Goal: Transaction & Acquisition: Book appointment/travel/reservation

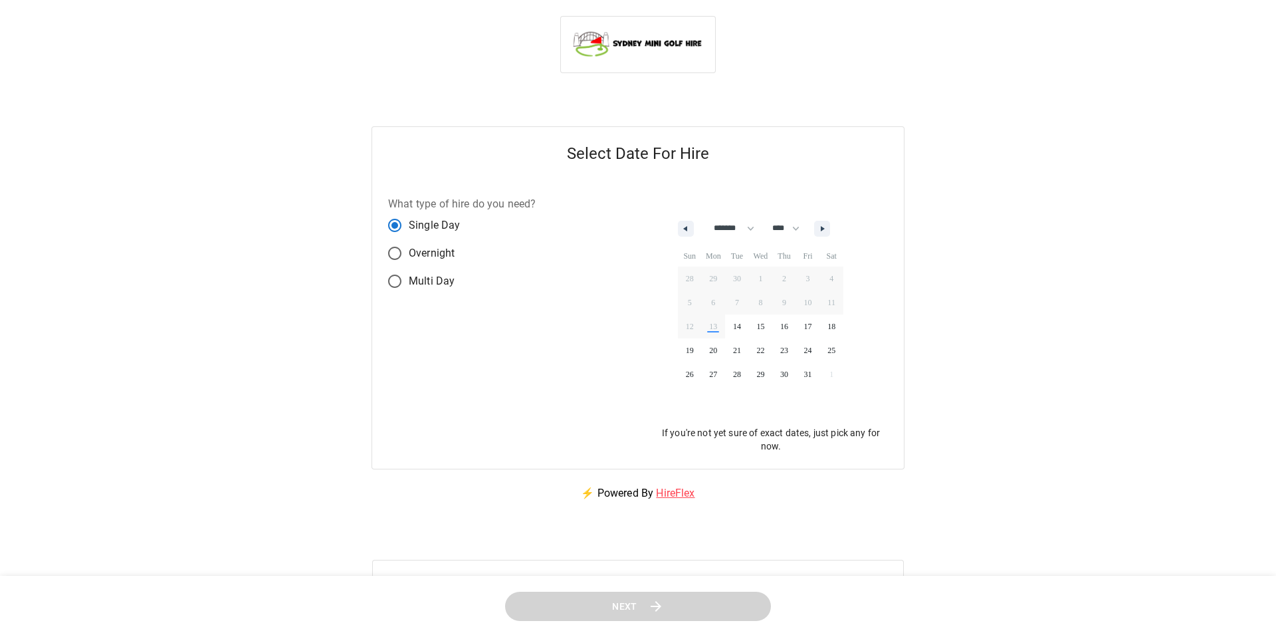
select select "*"
select select "****"
click at [814, 350] on span "24" at bounding box center [808, 350] width 24 height 17
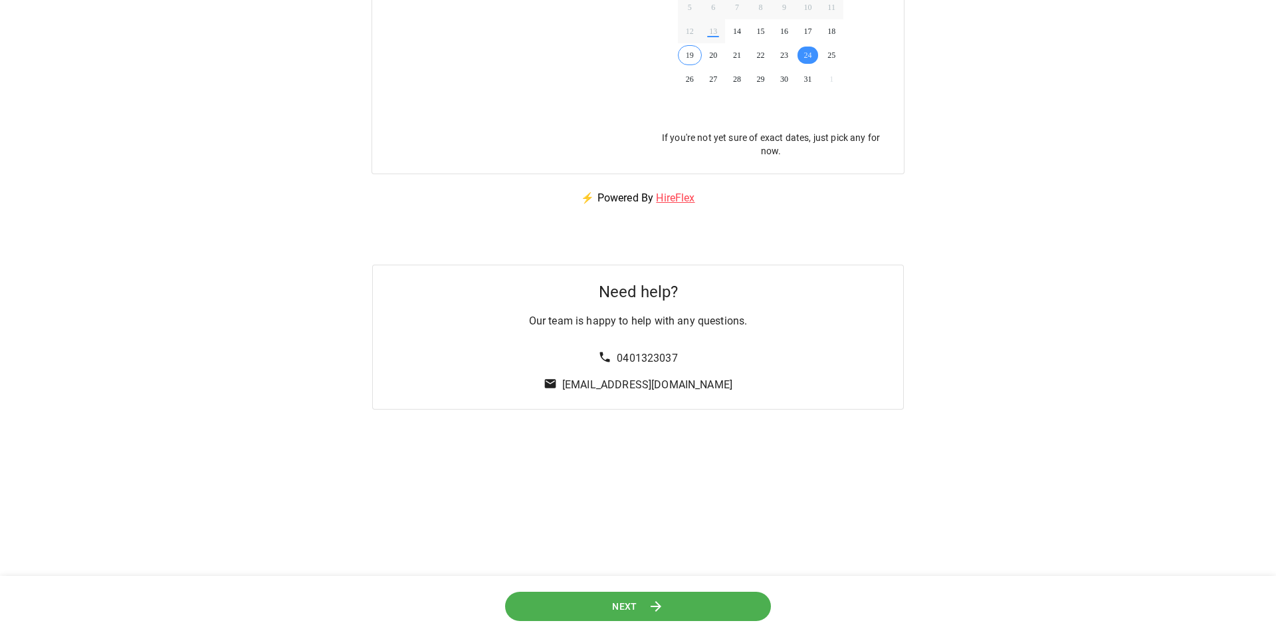
scroll to position [296, 0]
click at [621, 601] on span "Next" at bounding box center [624, 605] width 25 height 17
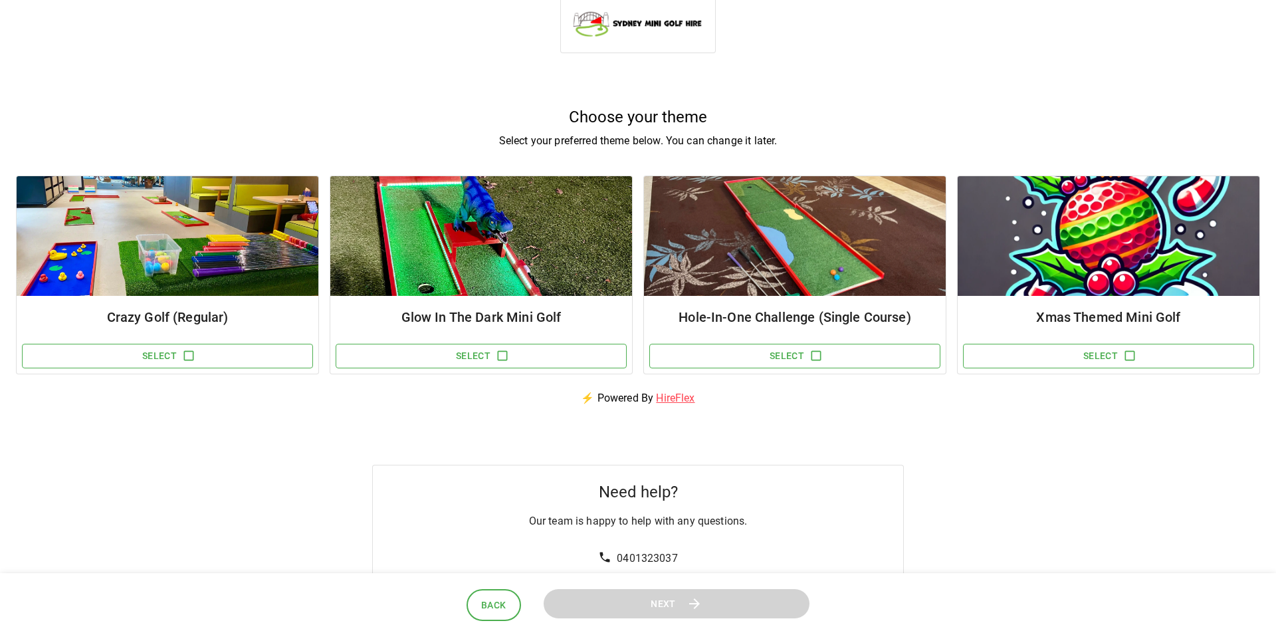
scroll to position [35, 0]
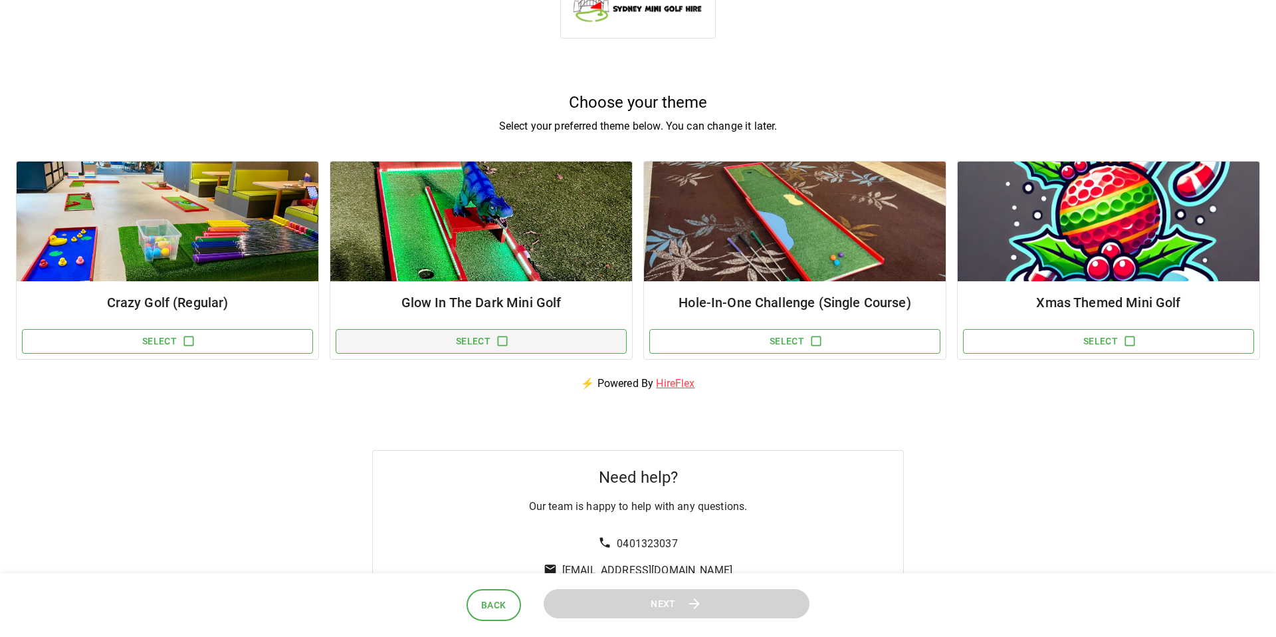
click at [501, 342] on icon "button" at bounding box center [502, 340] width 13 height 13
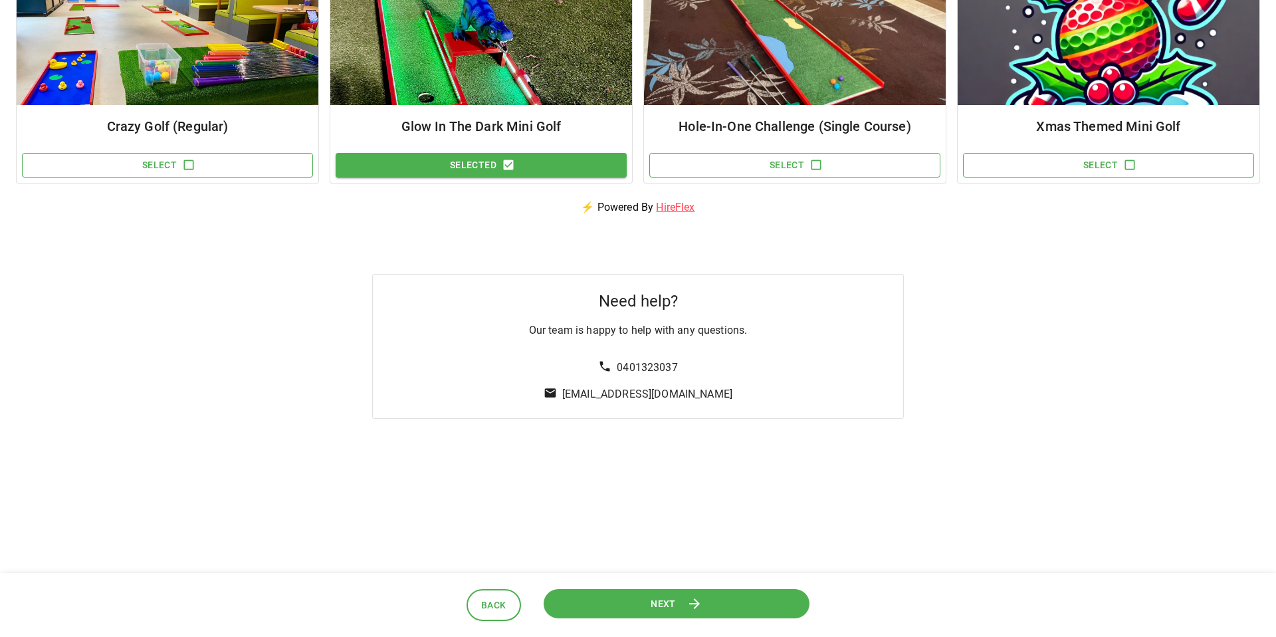
scroll to position [211, 0]
drag, startPoint x: 737, startPoint y: 395, endPoint x: 558, endPoint y: 395, distance: 178.8
click at [558, 395] on div "Need help? Our team is happy to help with any questions. 0401323037 [EMAIL_ADDR…" at bounding box center [638, 345] width 532 height 145
click at [711, 449] on html "Choose your theme Select your preferred theme below. You can change it later. C…" at bounding box center [638, 218] width 1276 height 858
drag, startPoint x: 731, startPoint y: 393, endPoint x: 566, endPoint y: 395, distance: 164.8
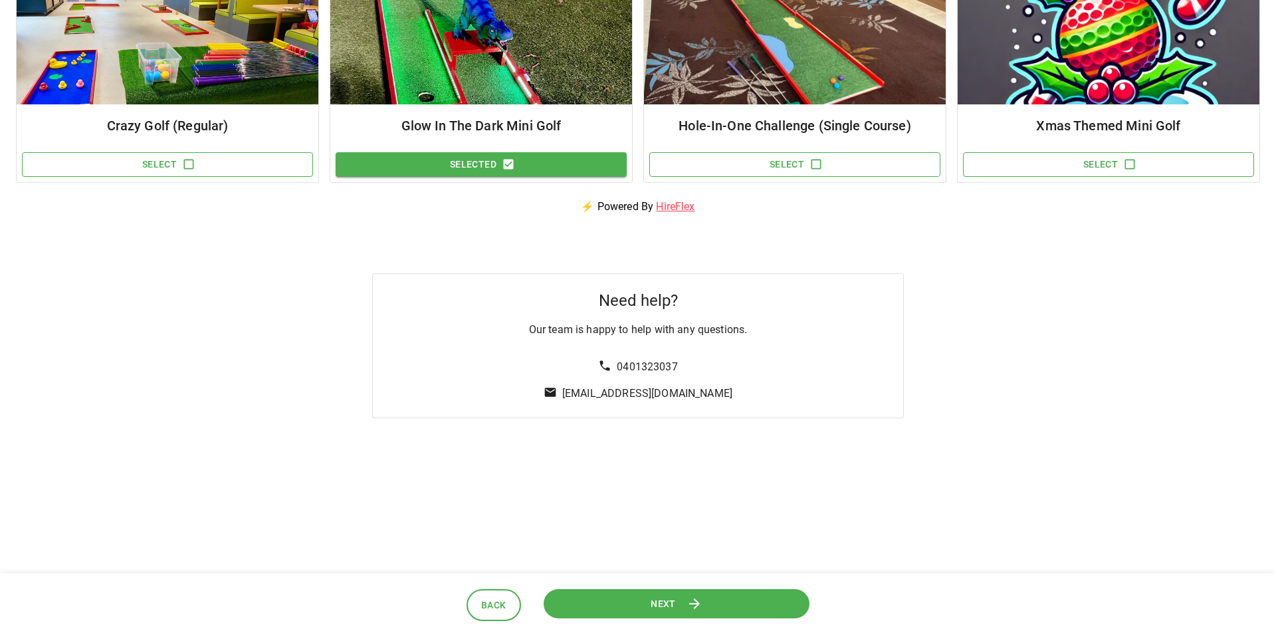
click at [566, 395] on div "Need help? Our team is happy to help with any questions. 0401323037 [EMAIL_ADDR…" at bounding box center [638, 345] width 532 height 145
copy link "[EMAIL_ADDRESS][DOMAIN_NAME]"
click at [670, 609] on span "Next" at bounding box center [663, 603] width 25 height 17
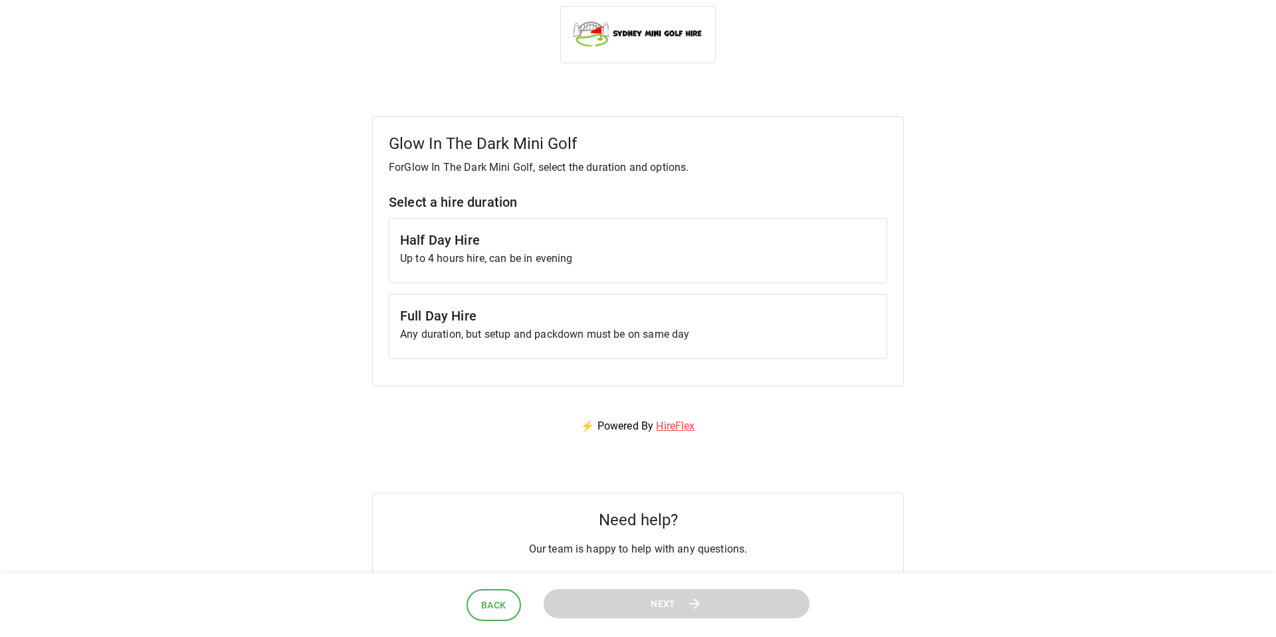
scroll to position [0, 0]
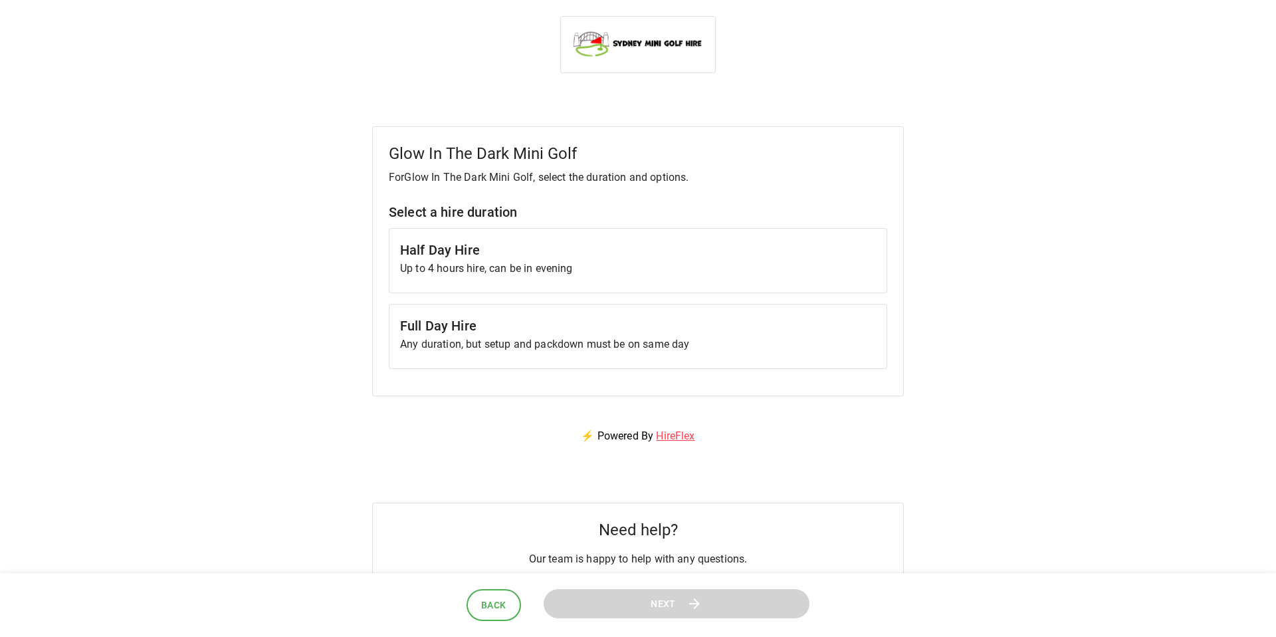
click at [466, 255] on h6 "Half Day Hire" at bounding box center [638, 249] width 476 height 21
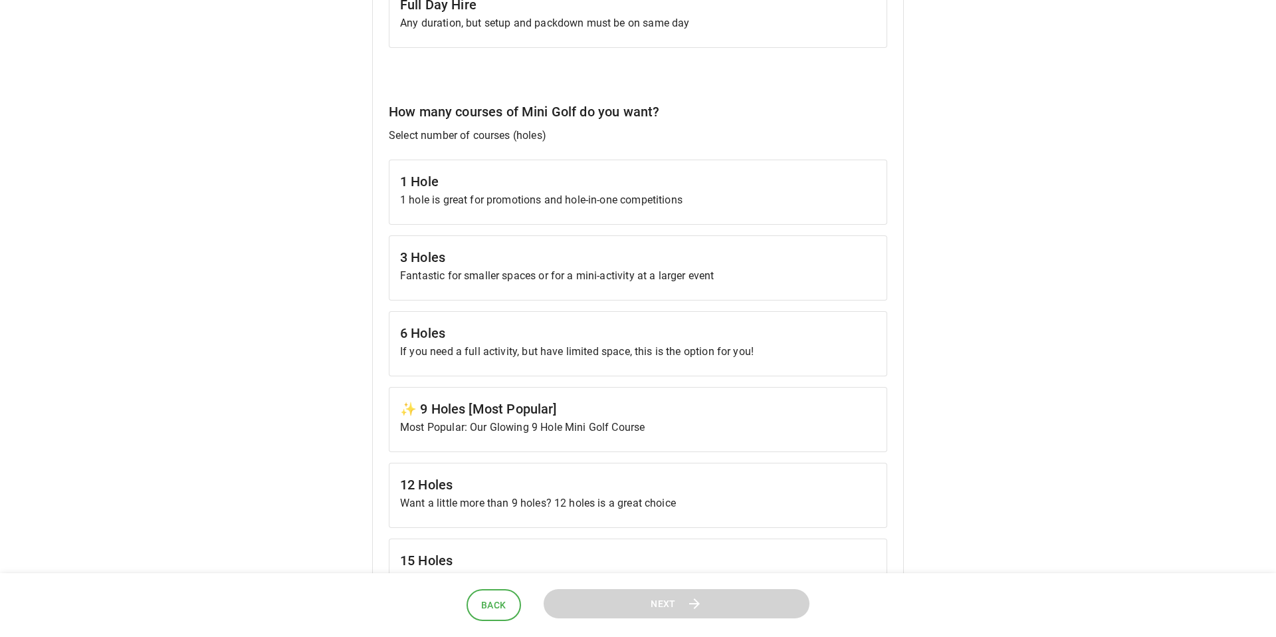
scroll to position [326, 0]
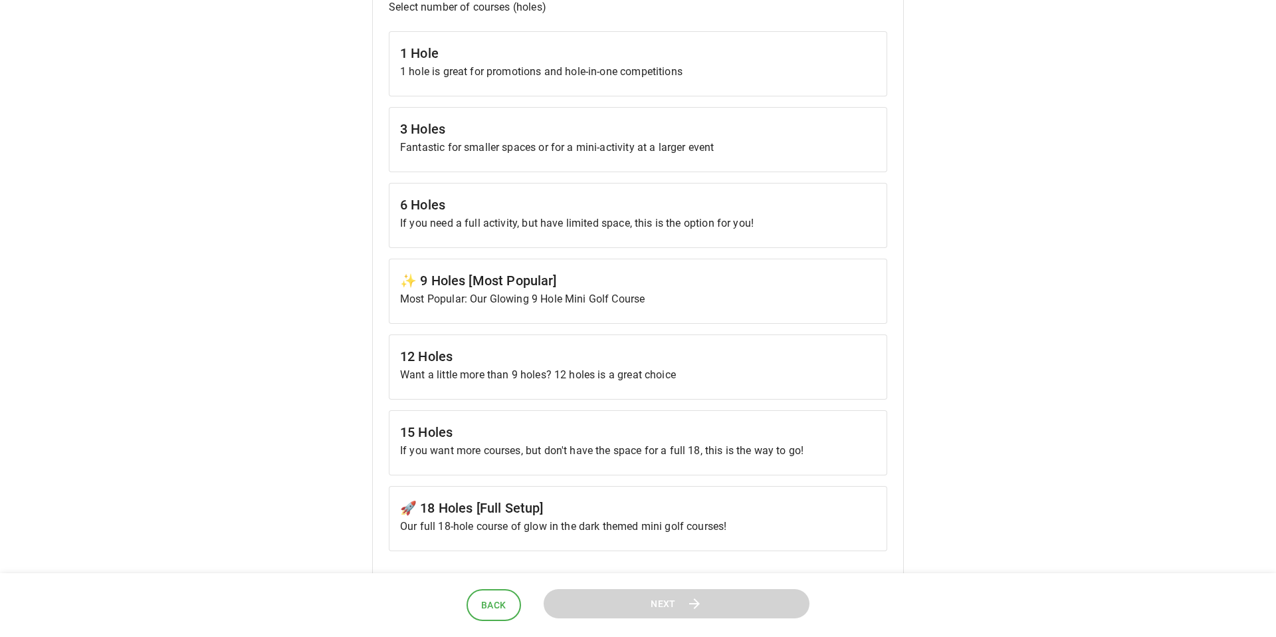
click at [512, 289] on h6 "✨ 9 Holes [Most Popular]" at bounding box center [638, 280] width 476 height 21
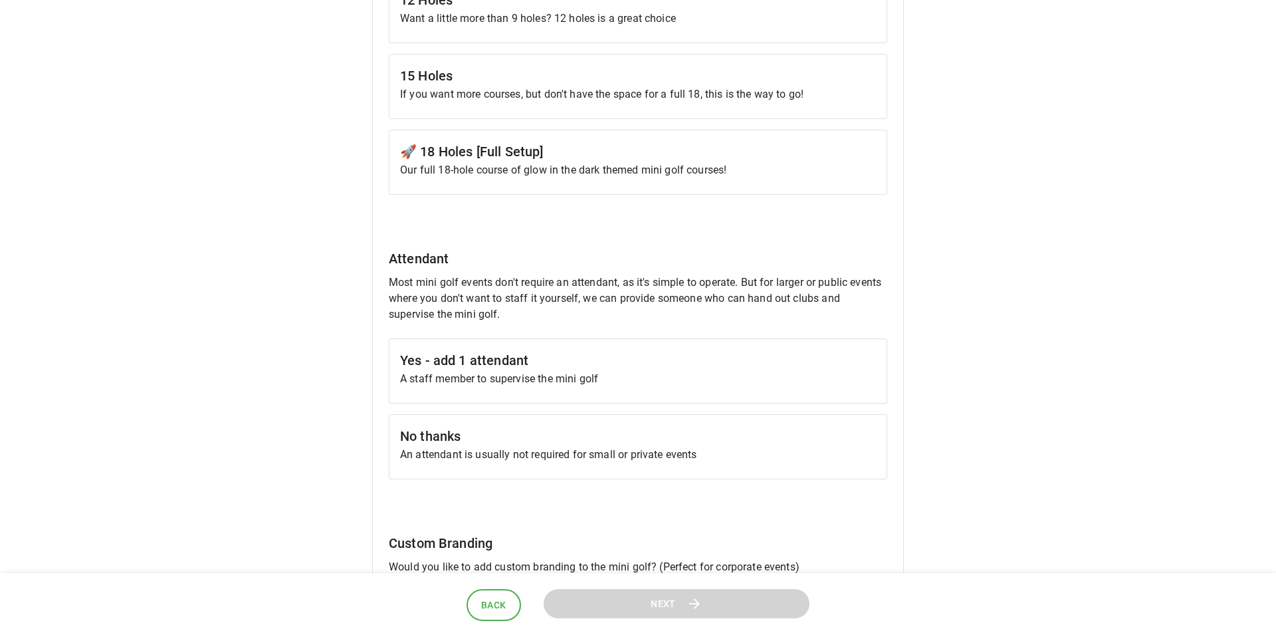
scroll to position [843, 0]
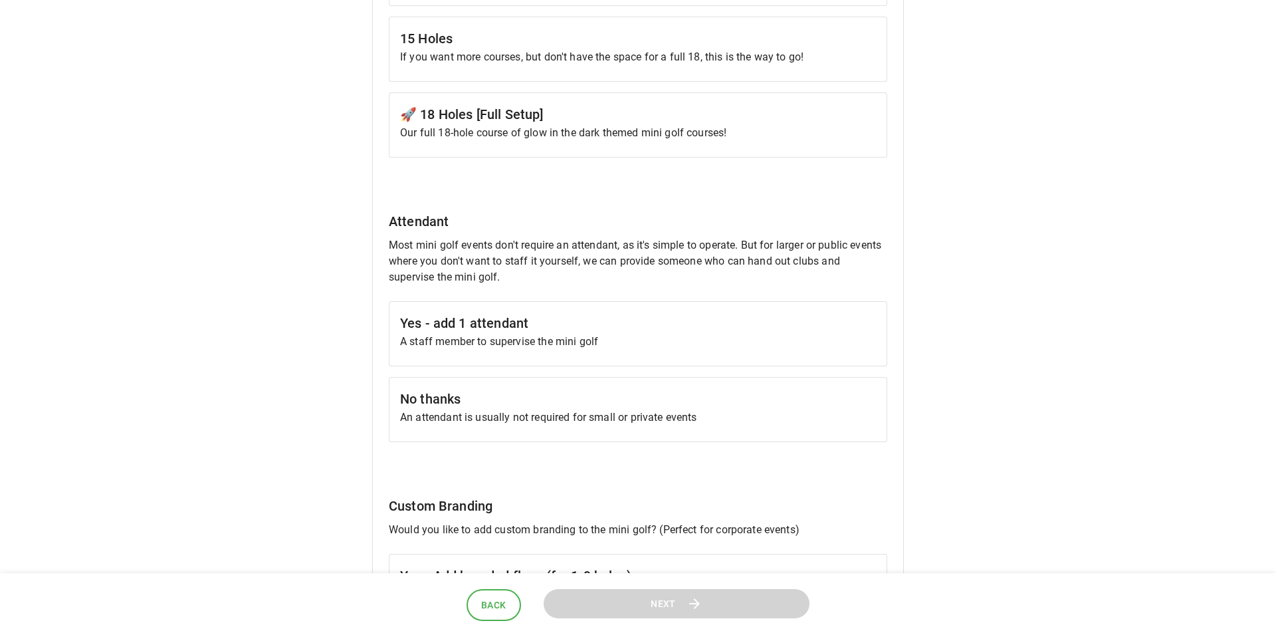
click at [520, 352] on div "Yes - add 1 attendant A staff member to supervise the mini golf" at bounding box center [638, 333] width 498 height 65
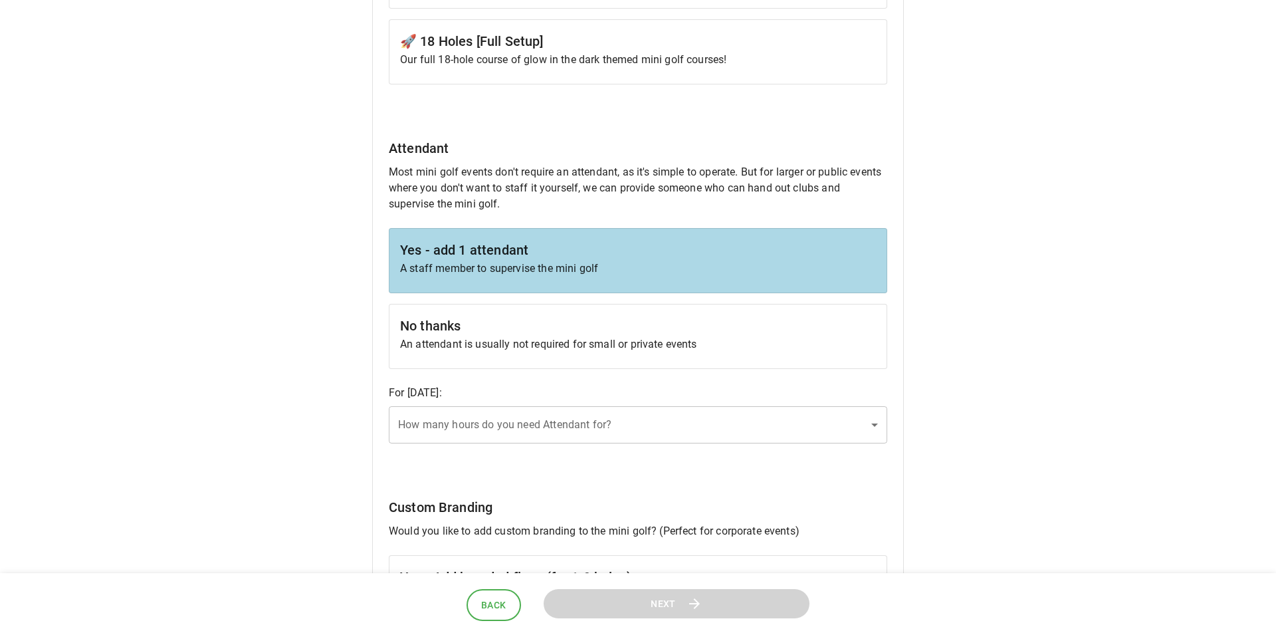
scroll to position [1132, 0]
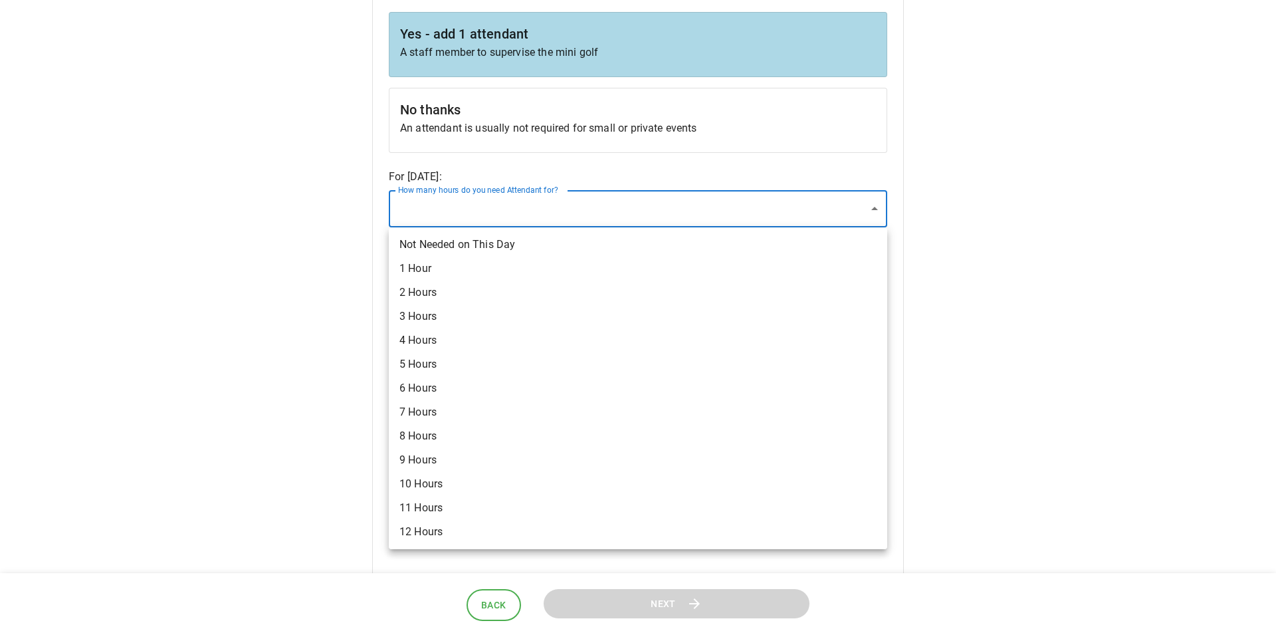
drag, startPoint x: 449, startPoint y: 312, endPoint x: 453, endPoint y: 290, distance: 21.8
click at [454, 290] on ul "Not Needed on This Day 1 Hour 2 Hours 3 Hours 4 Hours 5 Hours 6 Hours 7 Hours 8…" at bounding box center [638, 388] width 498 height 322
click at [436, 290] on li "2 Hours" at bounding box center [638, 292] width 498 height 24
type input "*"
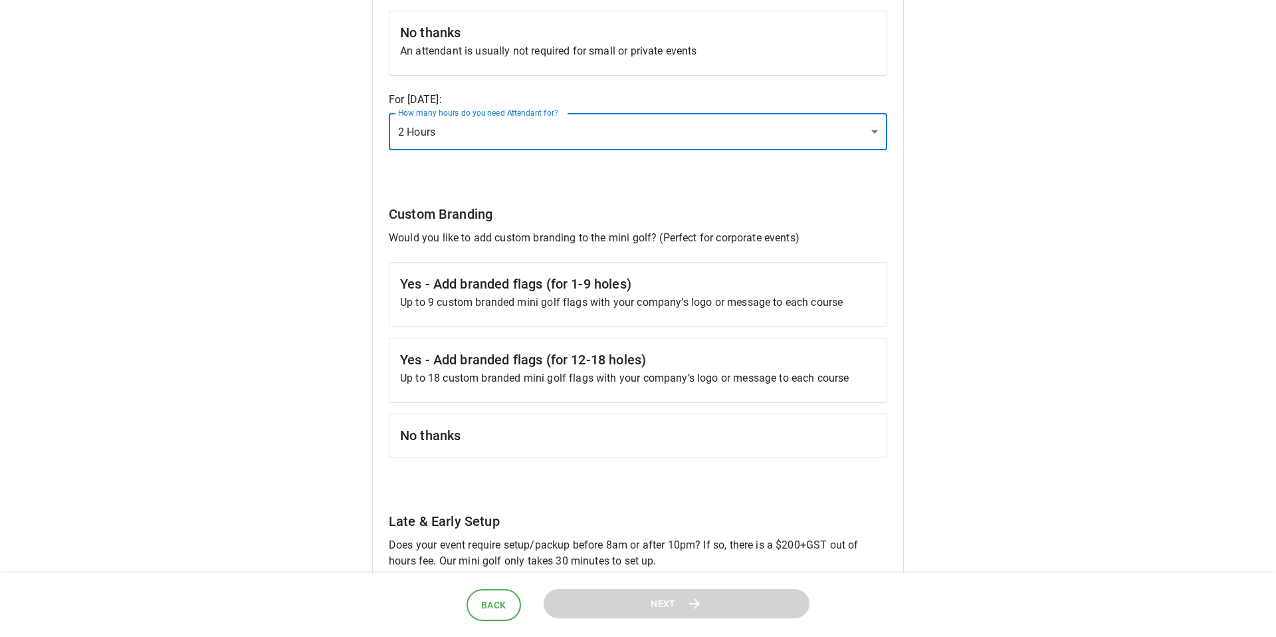
scroll to position [1218, 0]
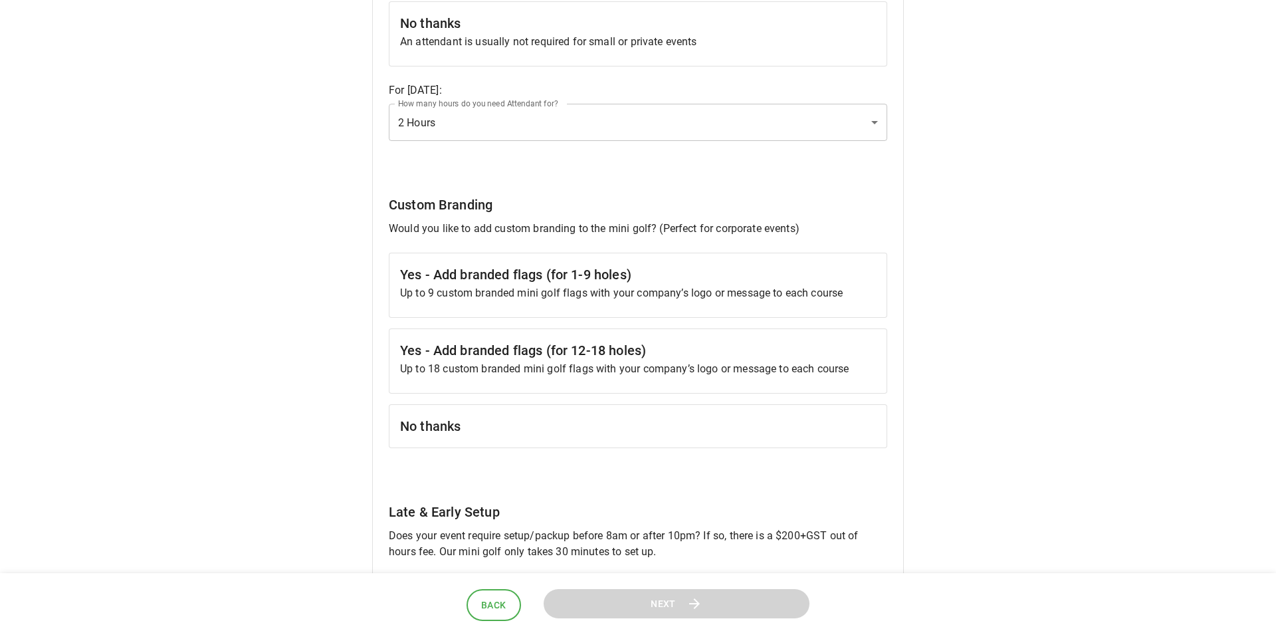
click at [465, 286] on p "Up to 9 custom branded mini golf flags with your company’s logo or message to e…" at bounding box center [638, 293] width 476 height 16
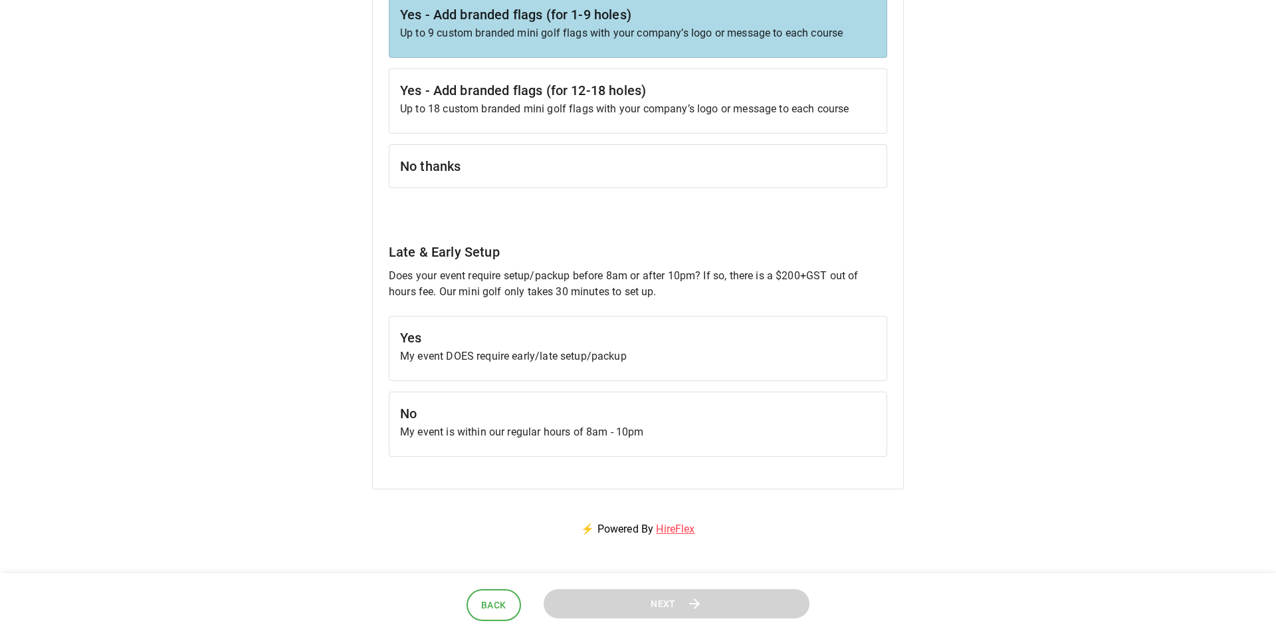
scroll to position [1488, 0]
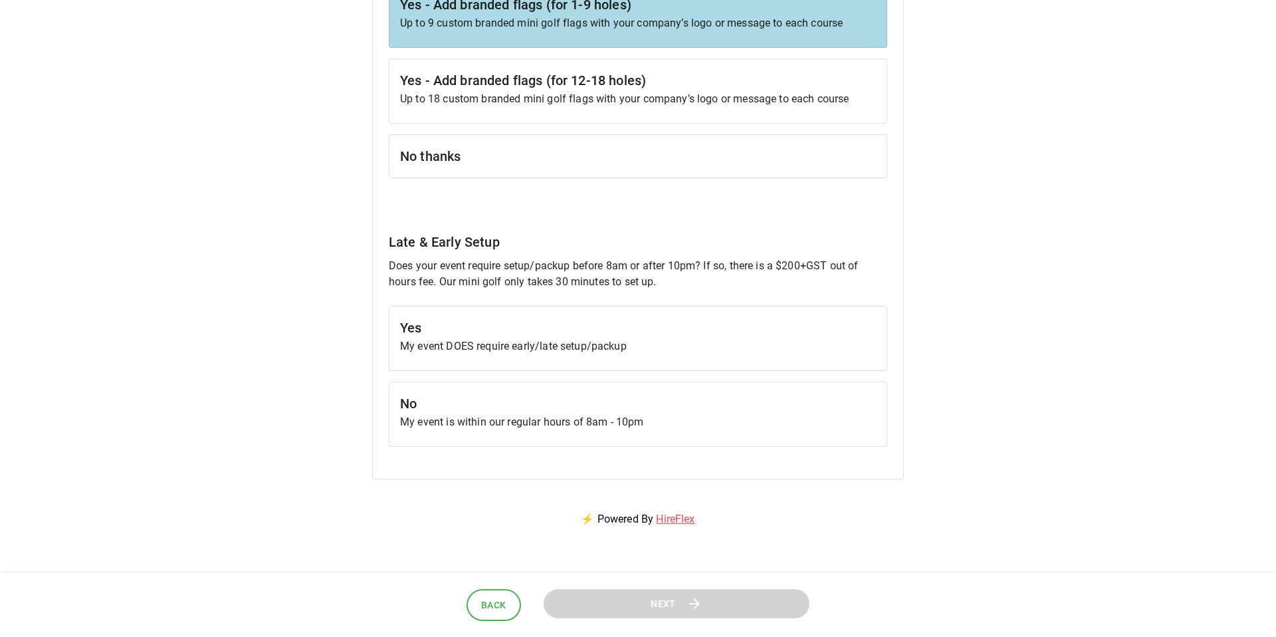
click at [592, 342] on p "My event DOES require early/late setup/packup" at bounding box center [638, 346] width 476 height 16
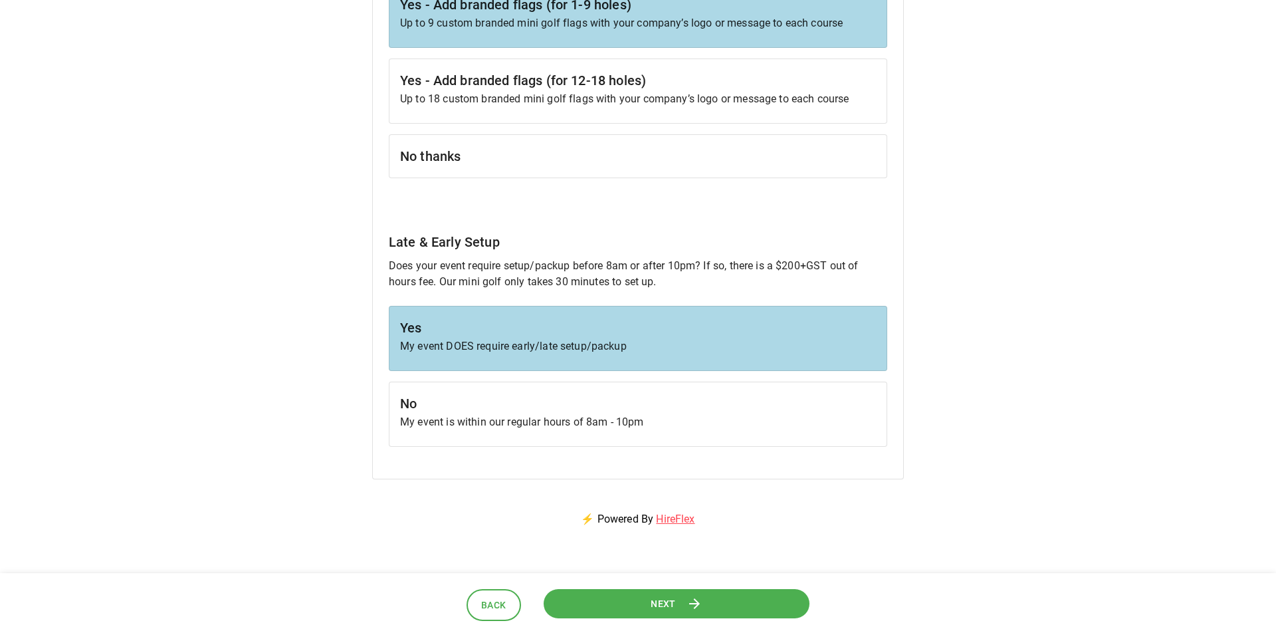
click at [671, 603] on span "Next" at bounding box center [663, 603] width 25 height 17
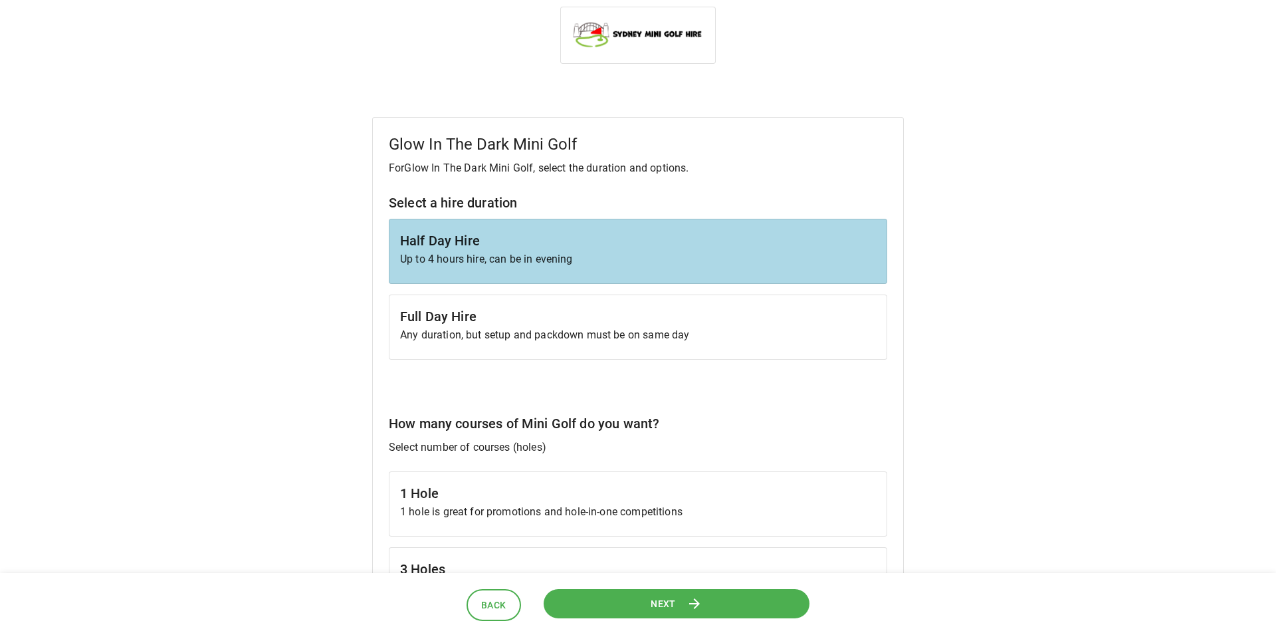
scroll to position [0, 0]
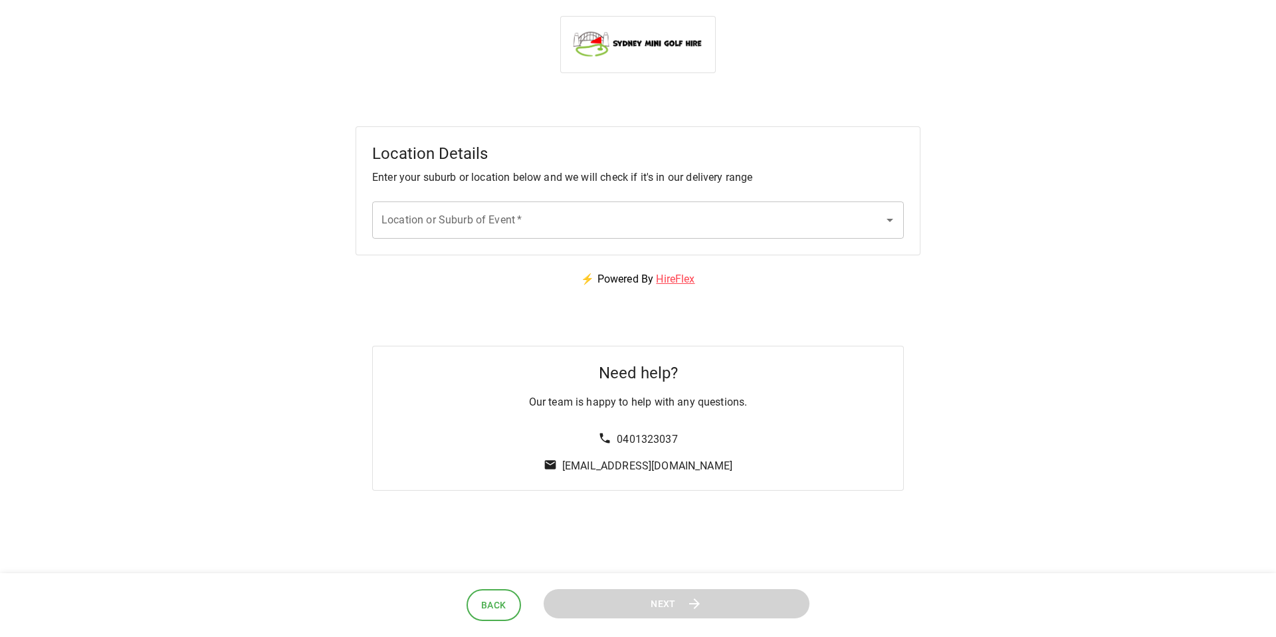
click at [519, 226] on input "Location or Suburb of Event   *" at bounding box center [628, 219] width 500 height 25
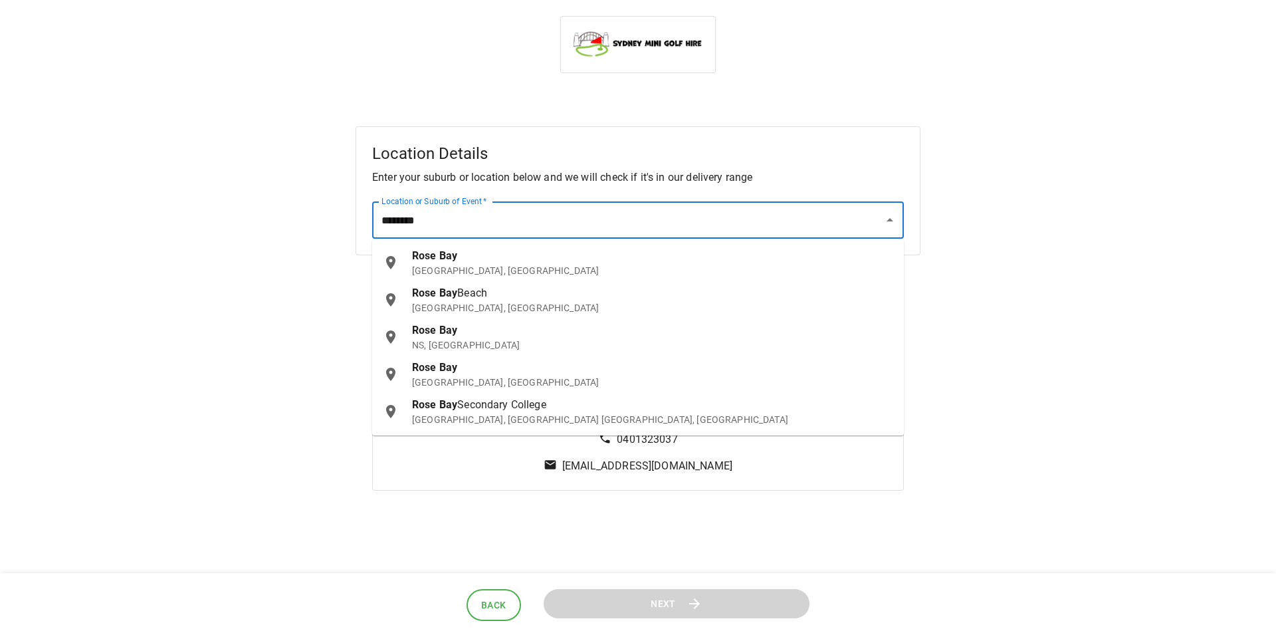
click at [433, 265] on p "[GEOGRAPHIC_DATA], [GEOGRAPHIC_DATA]" at bounding box center [652, 270] width 481 height 13
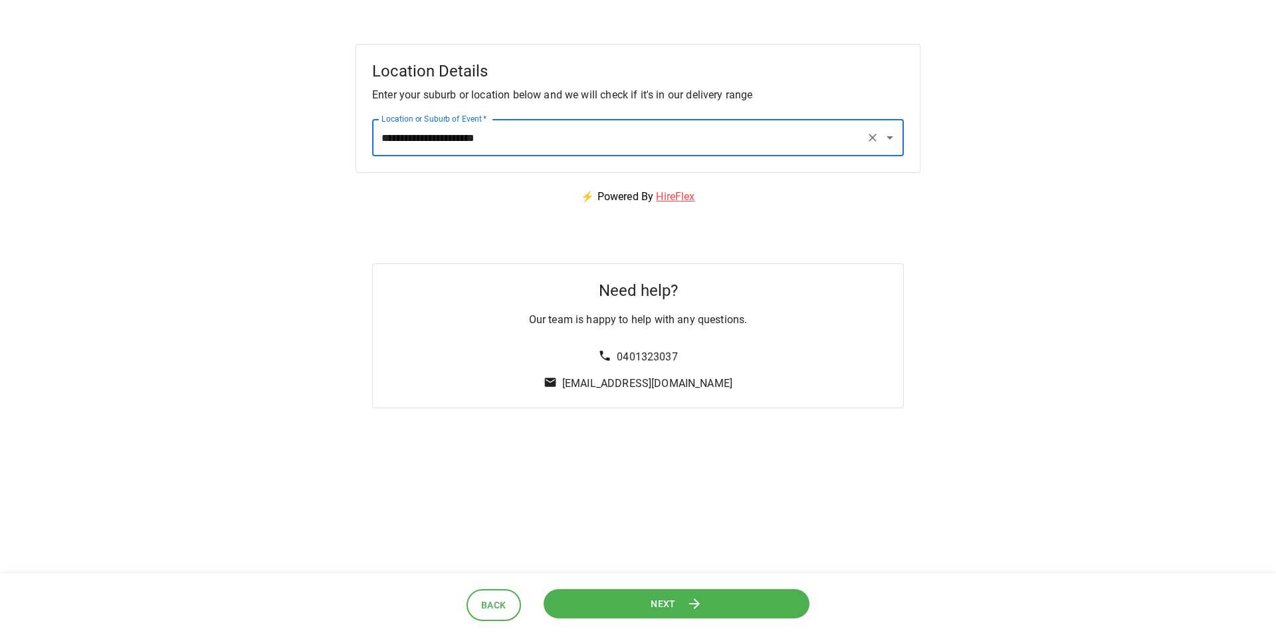
type input "**********"
click at [659, 606] on span "Next" at bounding box center [663, 603] width 25 height 17
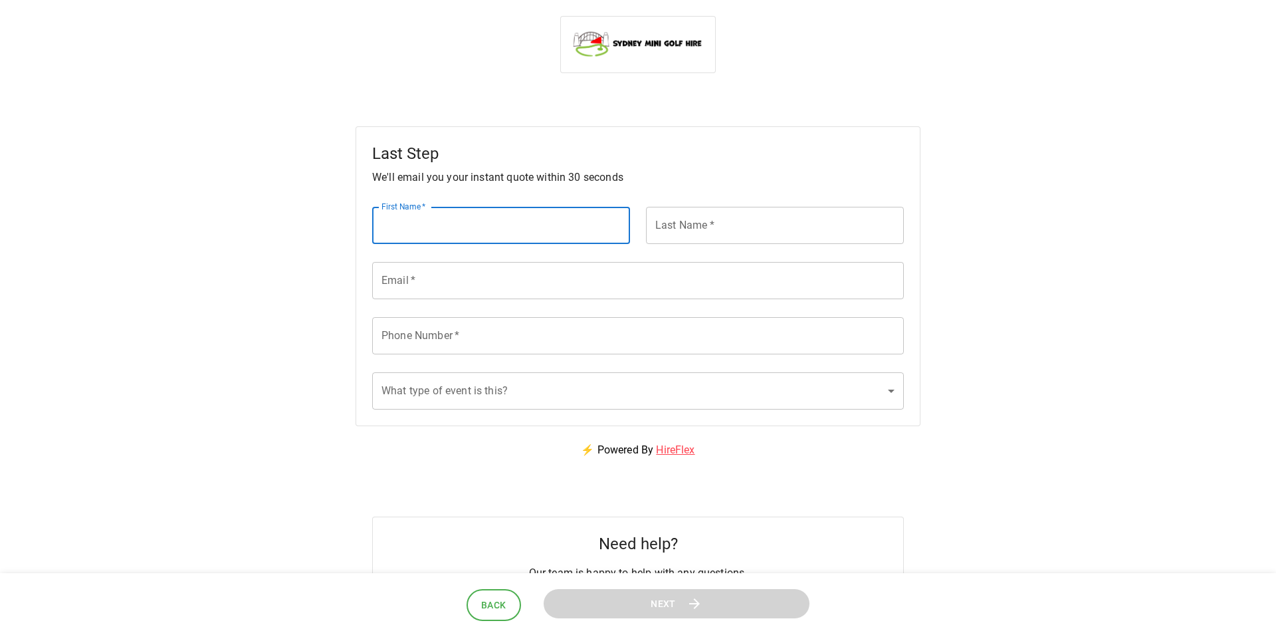
click at [441, 229] on input "First Name   *" at bounding box center [501, 225] width 258 height 37
type input "*******"
type input "**********"
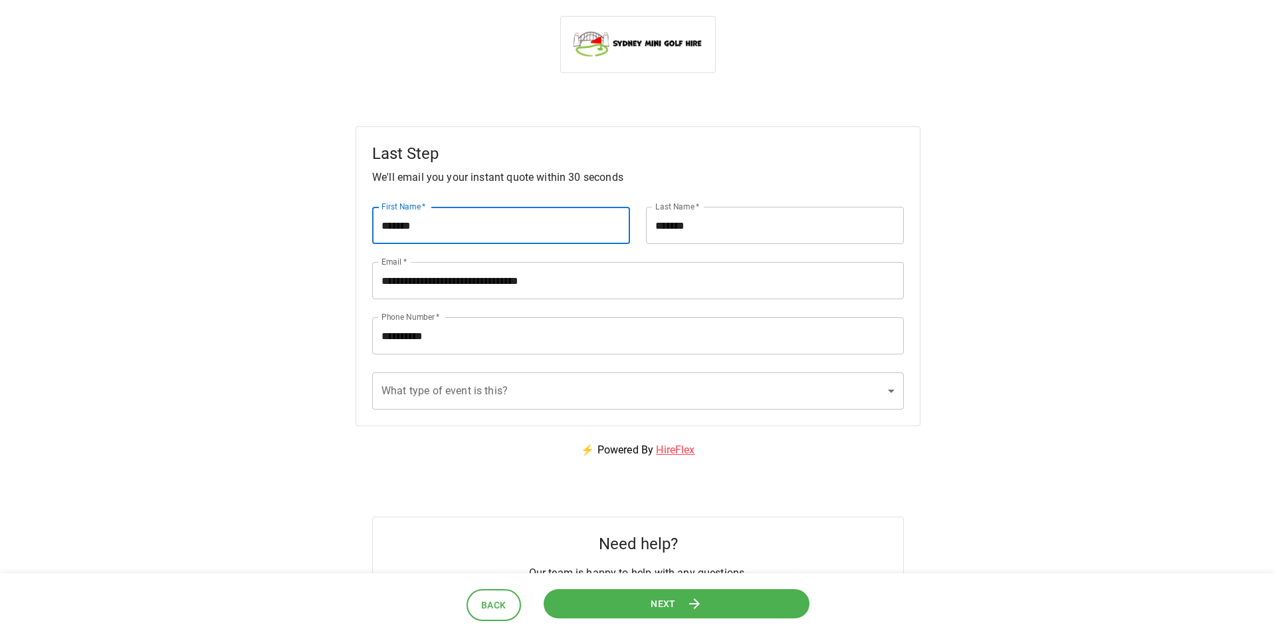
click at [449, 393] on body "**********" at bounding box center [638, 338] width 1276 height 677
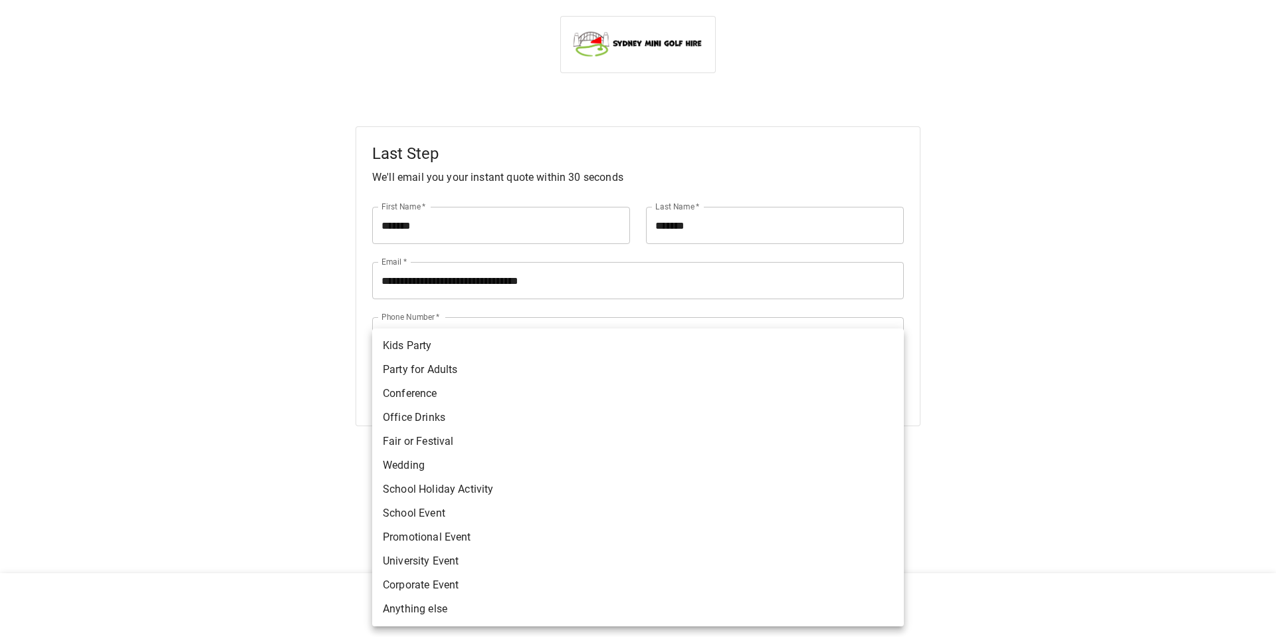
click at [444, 522] on li "School Event" at bounding box center [638, 513] width 532 height 24
type input "**********"
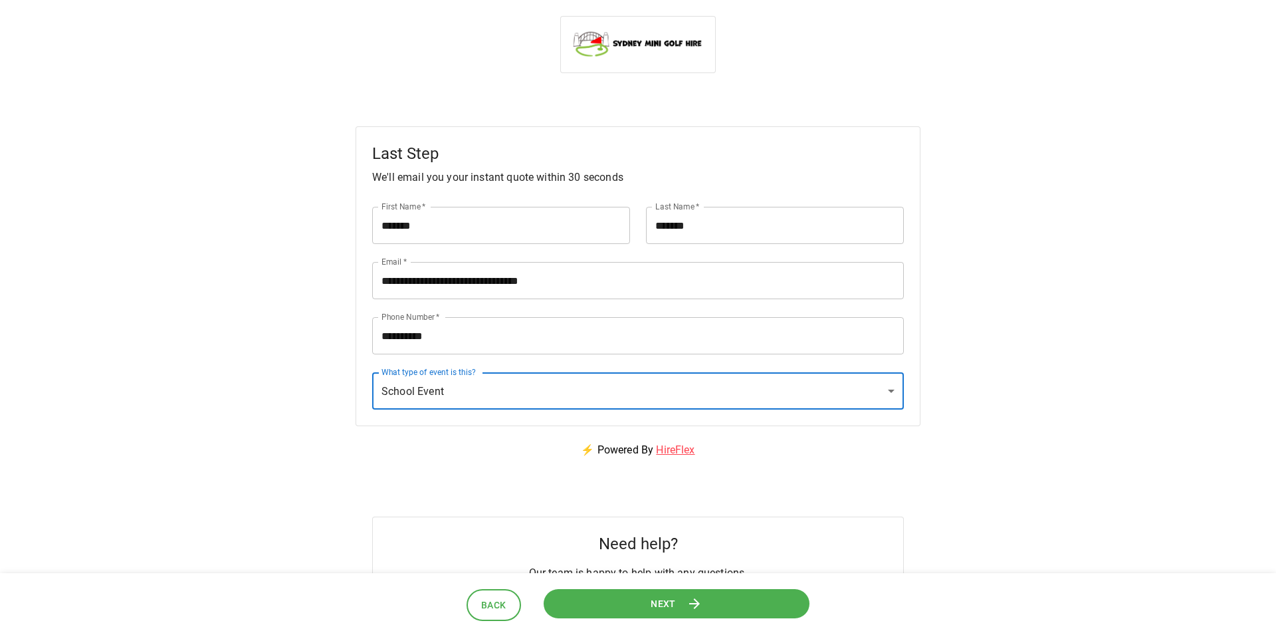
click at [671, 601] on span "Next" at bounding box center [663, 603] width 25 height 17
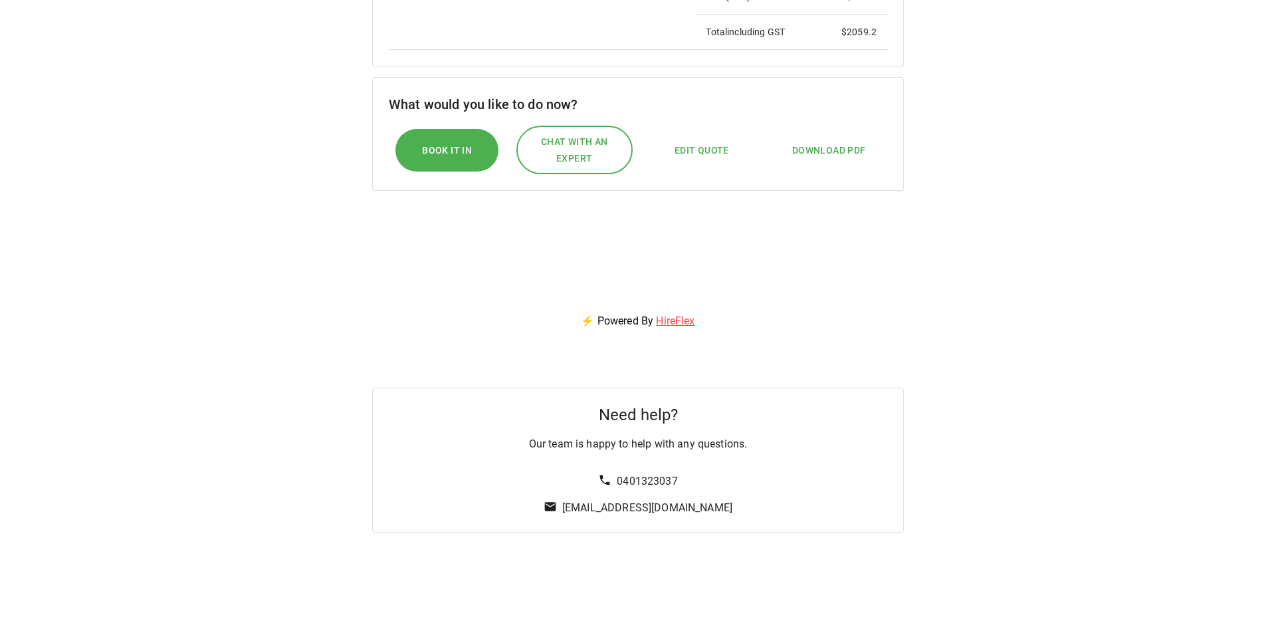
scroll to position [706, 0]
